Goal: Information Seeking & Learning: Learn about a topic

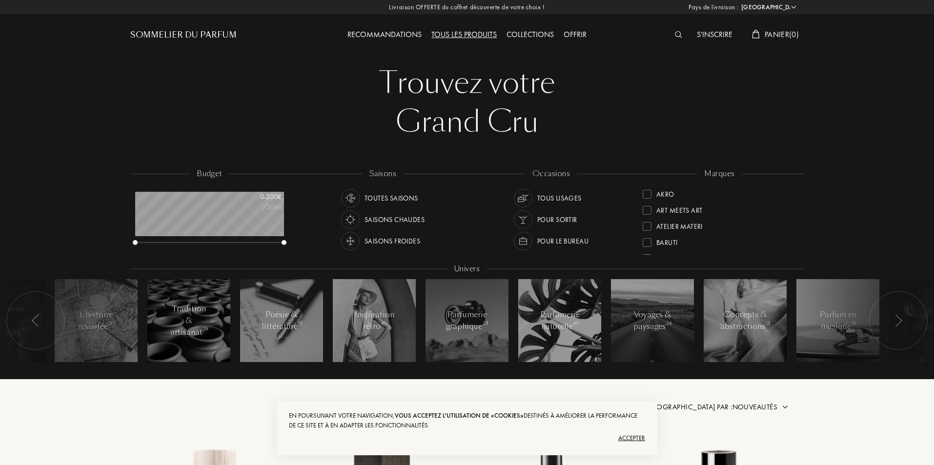
select select "FR"
click at [714, 172] on div "marques" at bounding box center [719, 173] width 44 height 11
click at [677, 32] on img at bounding box center [678, 34] width 7 height 7
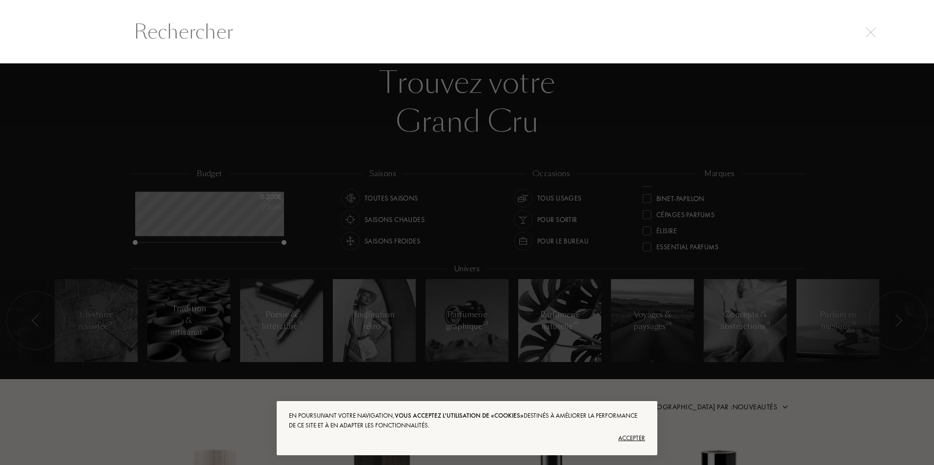
scroll to position [0, 0]
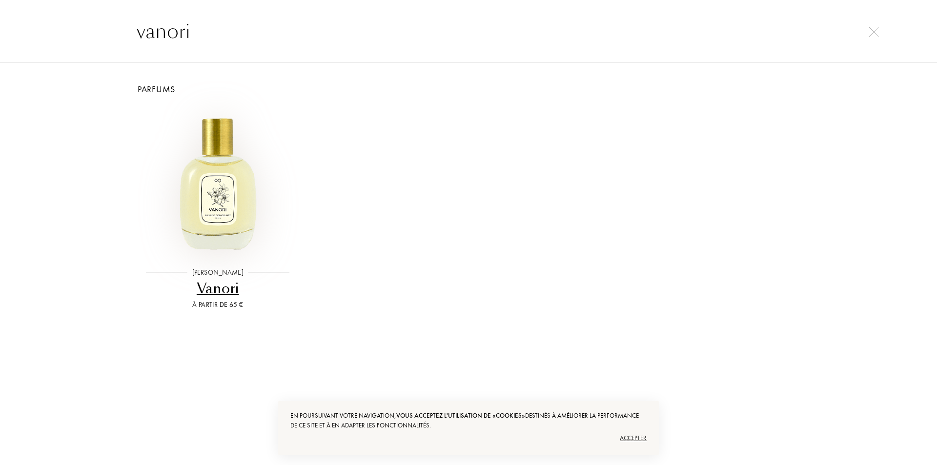
type input "vanori"
click at [215, 174] on img at bounding box center [217, 181] width 150 height 150
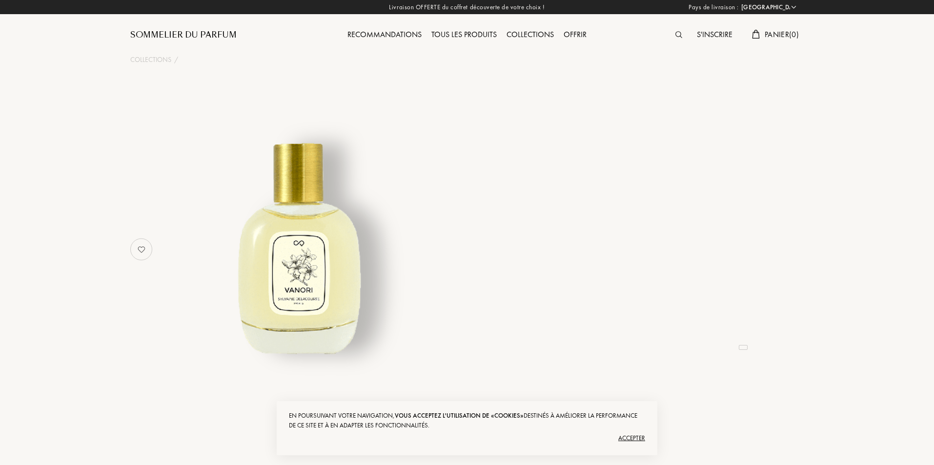
select select "FR"
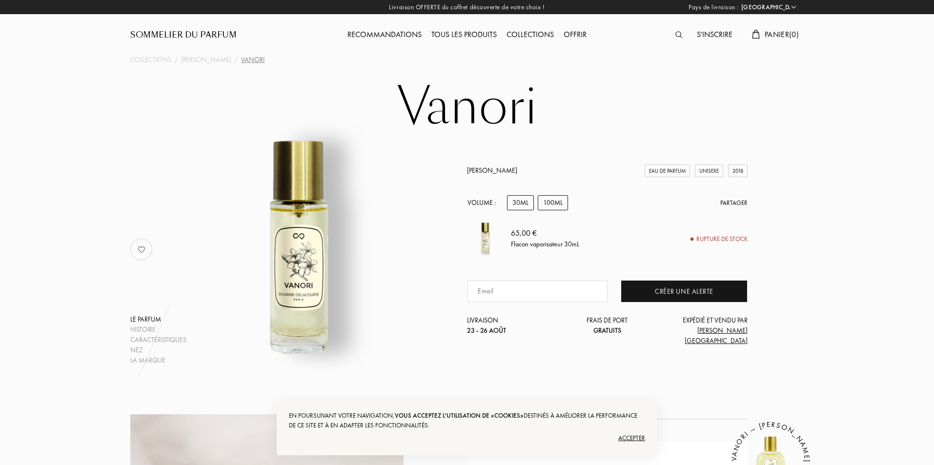
click at [553, 210] on div "100mL" at bounding box center [553, 202] width 30 height 15
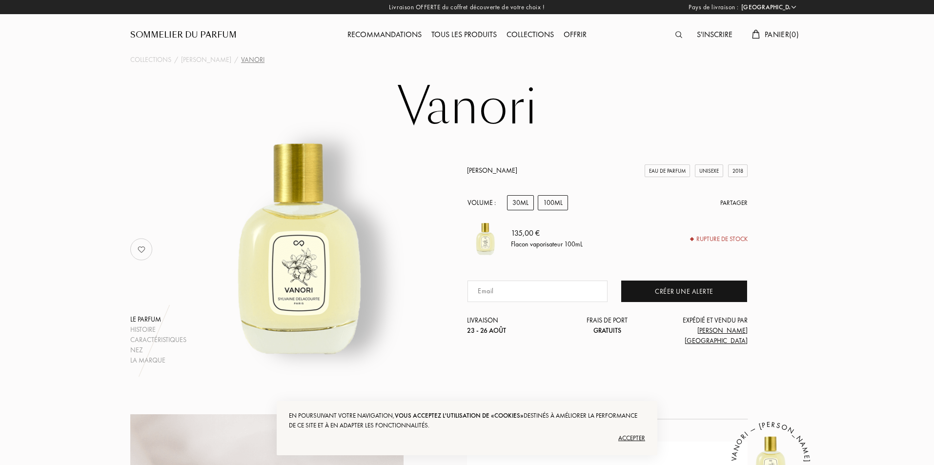
click at [526, 210] on div "30mL" at bounding box center [520, 202] width 27 height 15
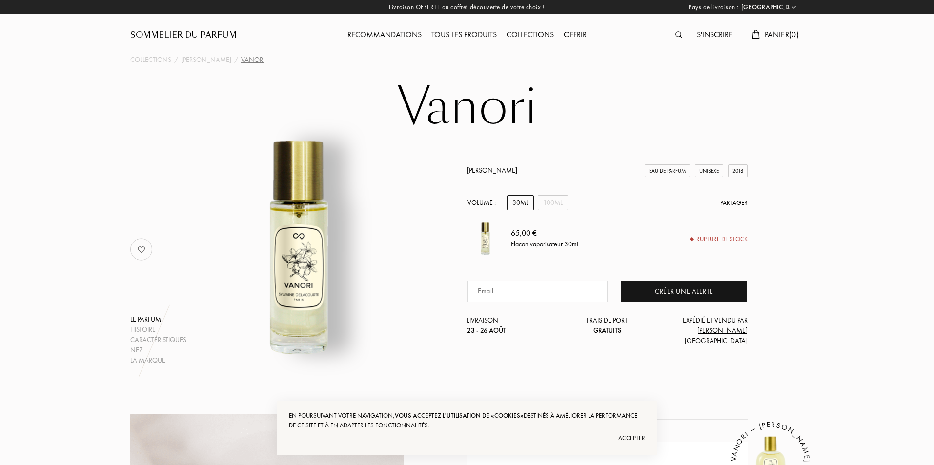
click at [508, 175] on link "[PERSON_NAME]" at bounding box center [492, 170] width 50 height 9
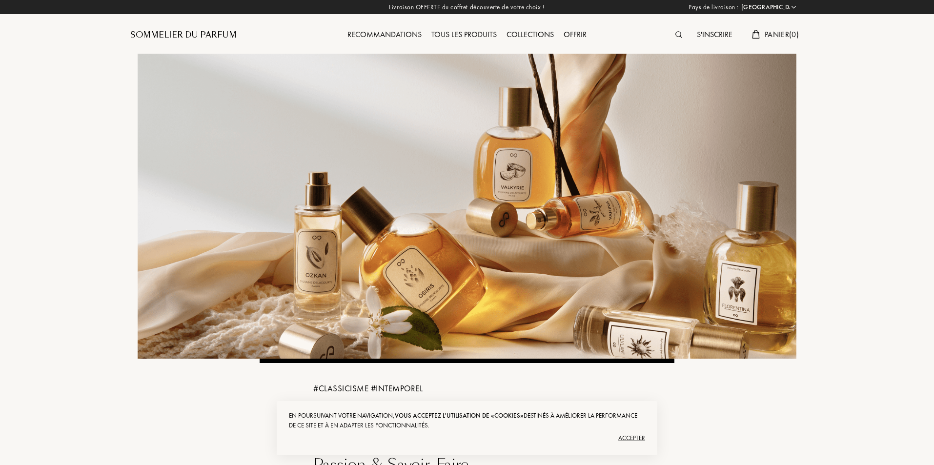
select select "FR"
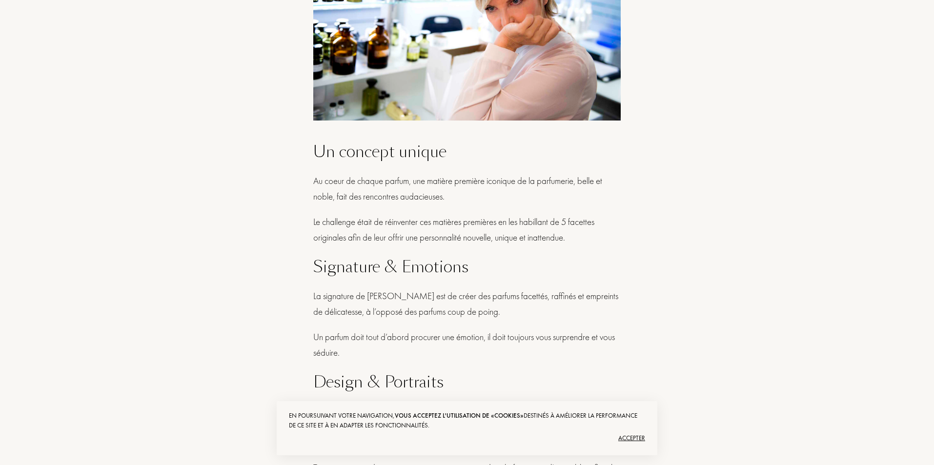
scroll to position [1024, 0]
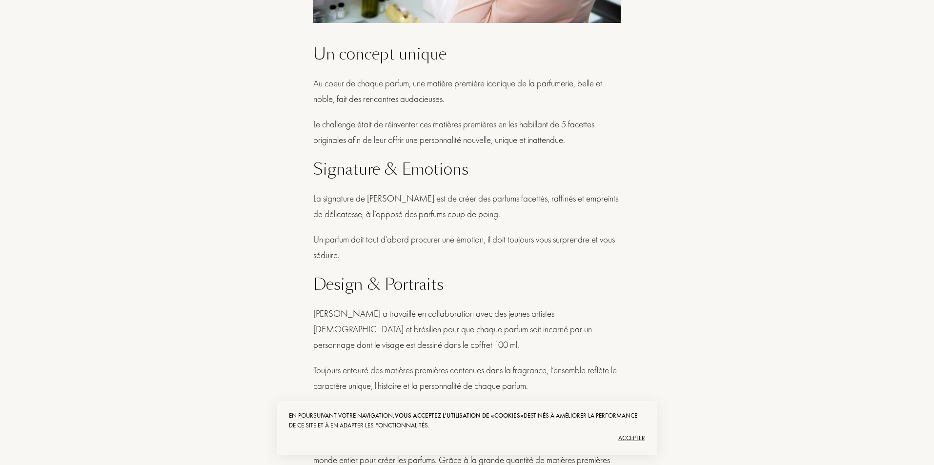
click at [641, 437] on div "Accepter" at bounding box center [467, 438] width 356 height 16
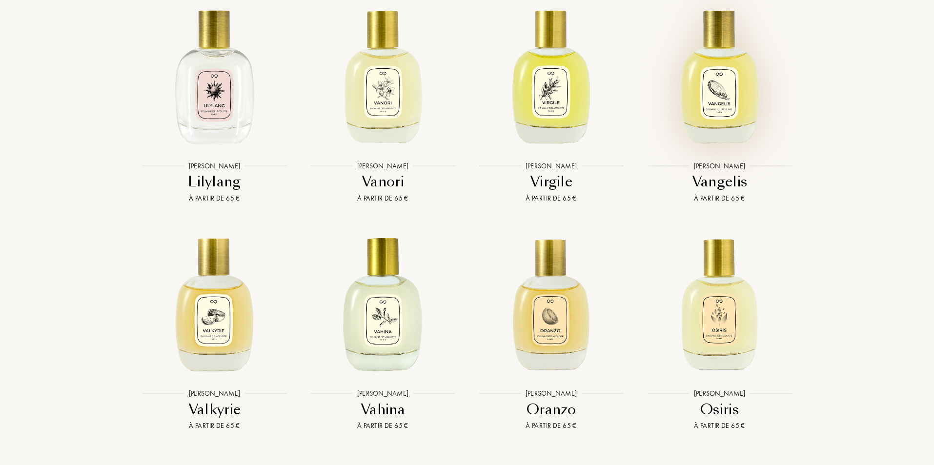
scroll to position [2244, 0]
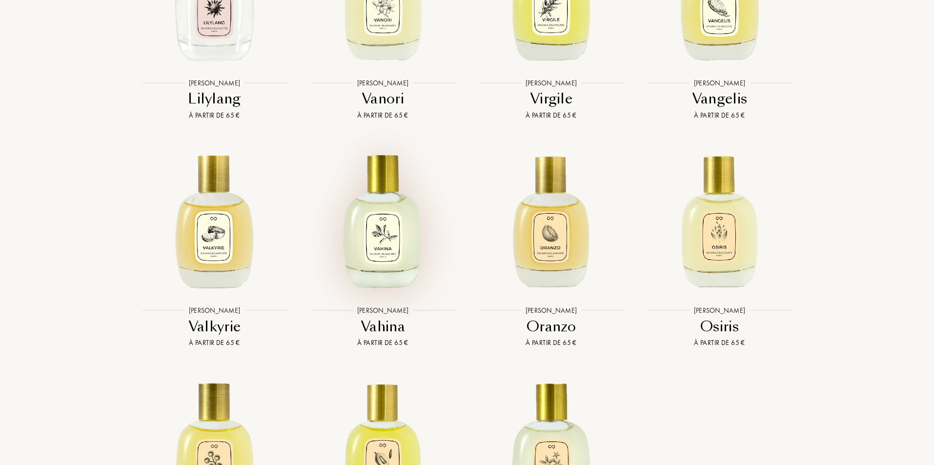
click at [412, 272] on img at bounding box center [383, 219] width 152 height 152
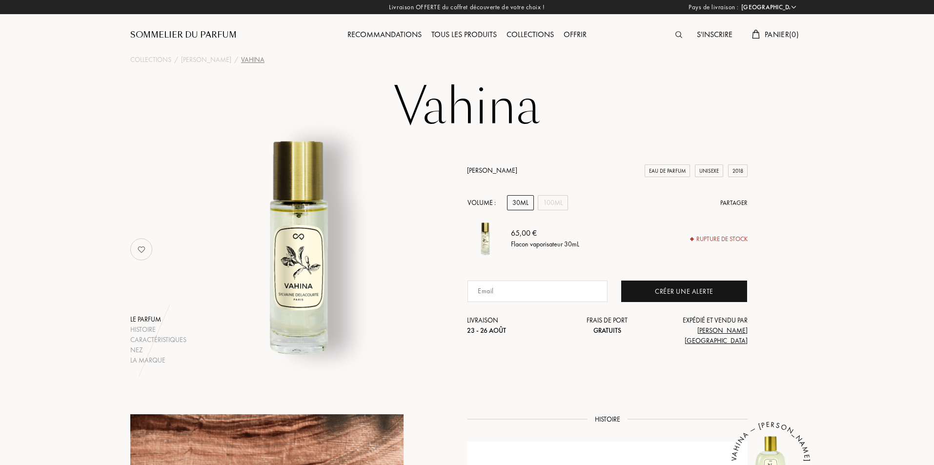
select select "FR"
click at [560, 210] on div "100mL" at bounding box center [553, 202] width 30 height 15
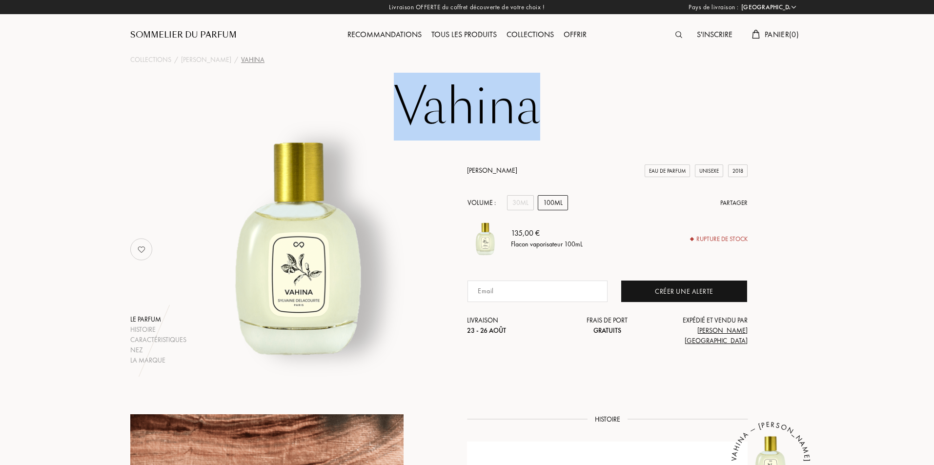
drag, startPoint x: 538, startPoint y: 117, endPoint x: 402, endPoint y: 116, distance: 135.6
click at [402, 116] on h1 "Vahina" at bounding box center [467, 107] width 488 height 54
copy h1 "Vahina"
